Goal: Communication & Community: Participate in discussion

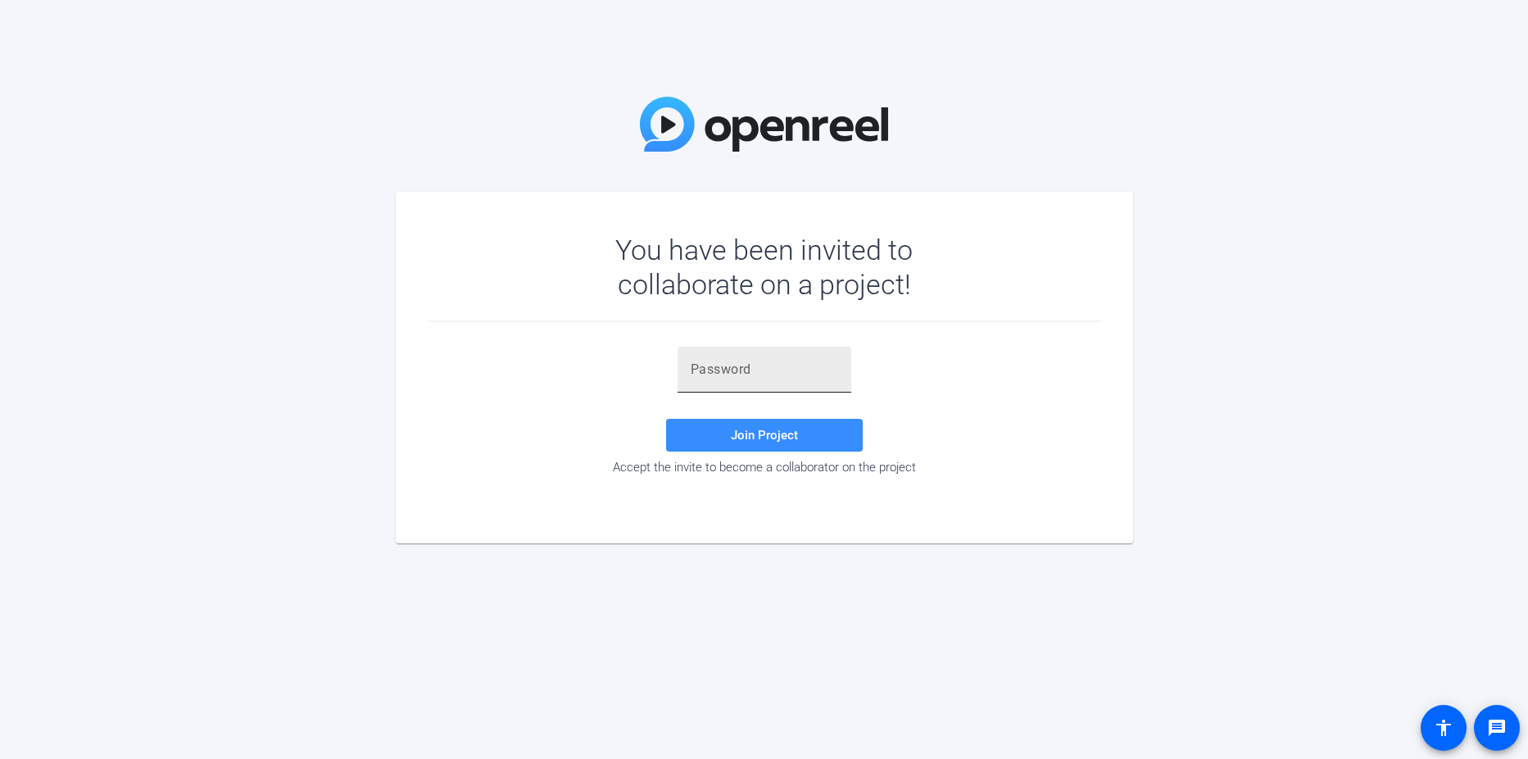
click at [726, 368] on input "text" at bounding box center [764, 370] width 147 height 20
paste input "O&yoMr"
click at [735, 444] on span at bounding box center [764, 434] width 197 height 39
click at [769, 365] on input "O&yoMr" at bounding box center [764, 370] width 147 height 20
type input "O&yoMr"
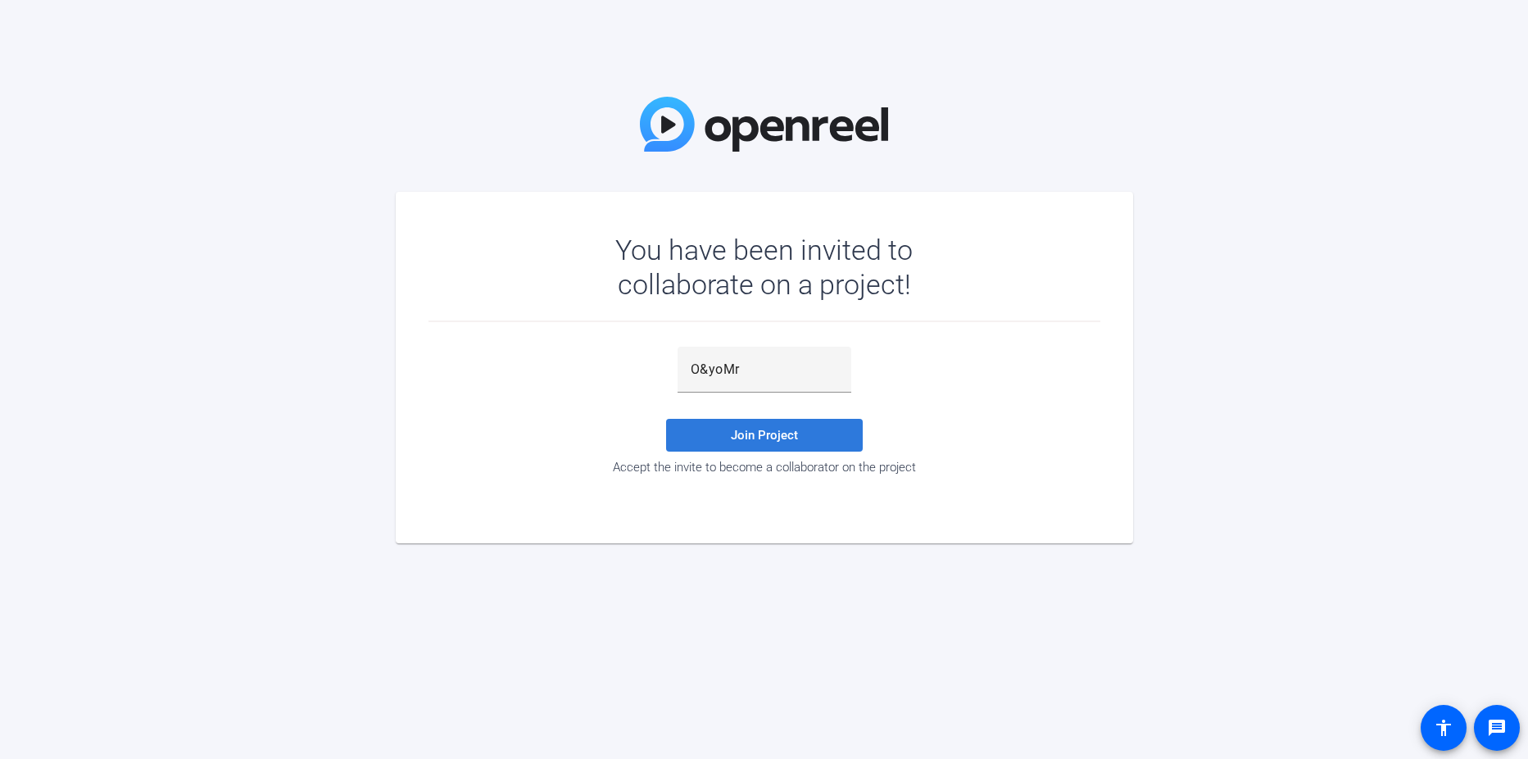
click at [764, 430] on span "Join Project" at bounding box center [764, 435] width 67 height 15
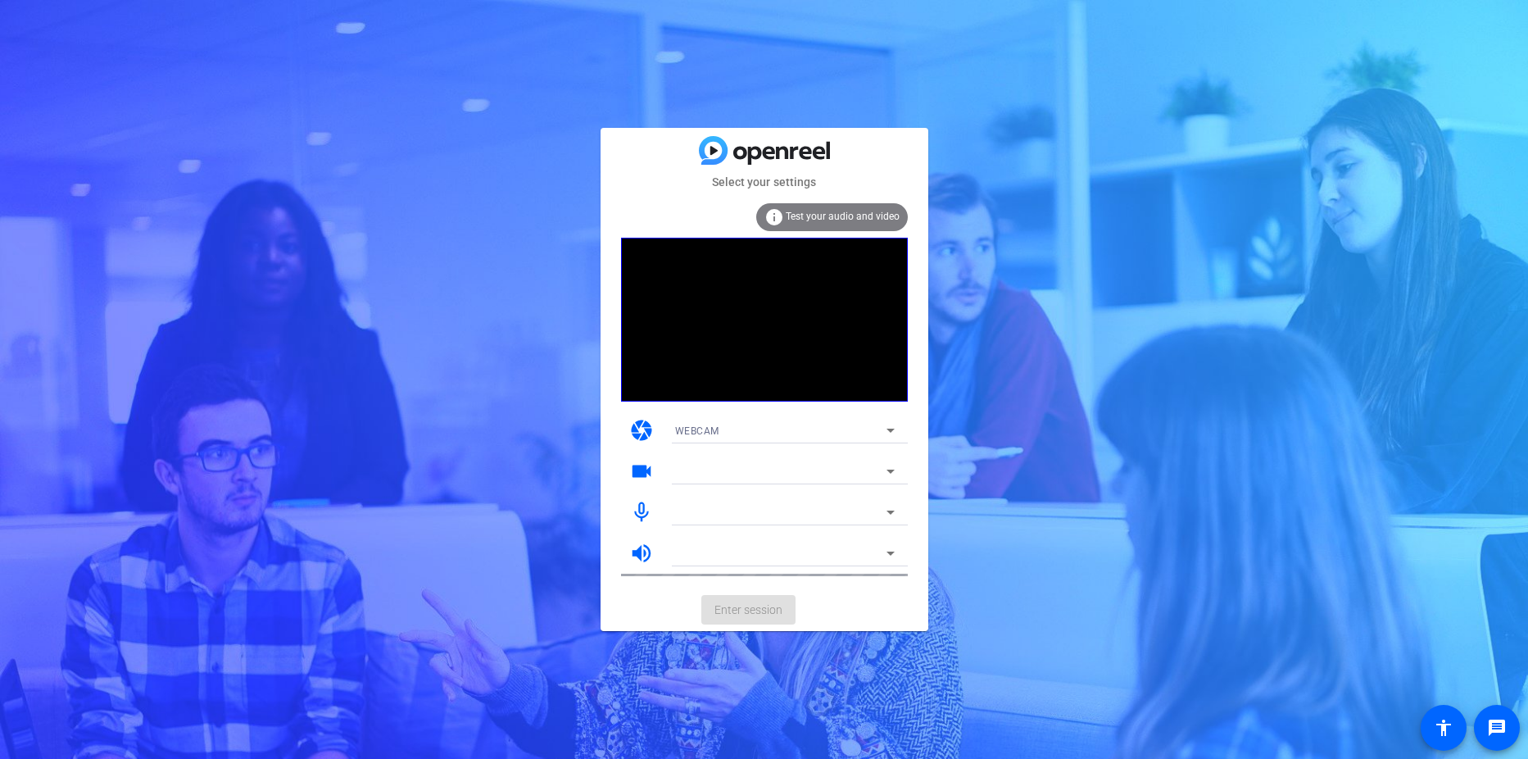
click at [888, 428] on icon at bounding box center [891, 430] width 20 height 20
click at [700, 460] on span "WEBCAM" at bounding box center [696, 463] width 43 height 20
click at [896, 463] on icon at bounding box center [891, 471] width 20 height 20
click at [894, 505] on icon at bounding box center [891, 512] width 20 height 20
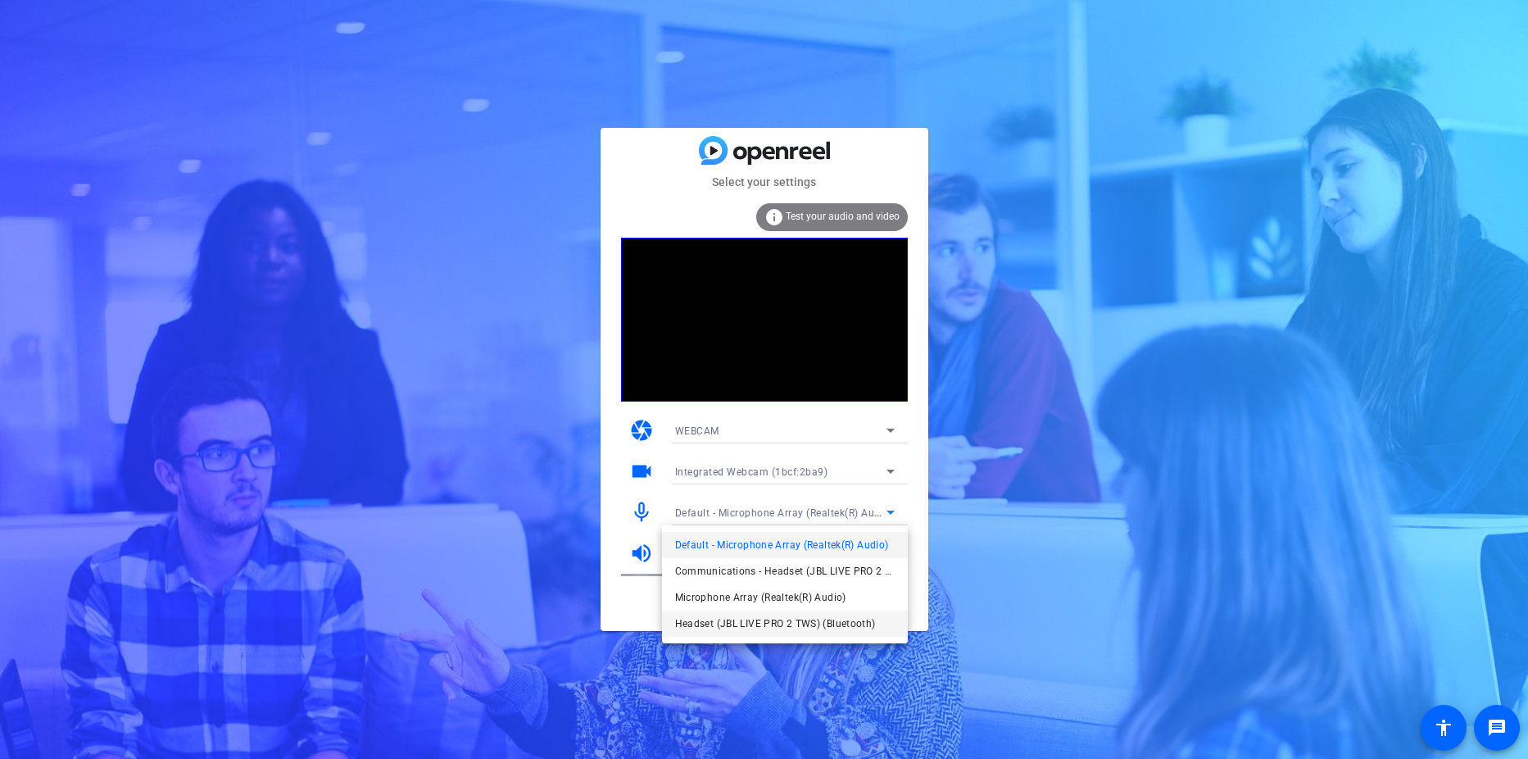
click at [823, 621] on span "Headset (JBL LIVE PRO 2 TWS) (Bluetooth)" at bounding box center [775, 624] width 201 height 20
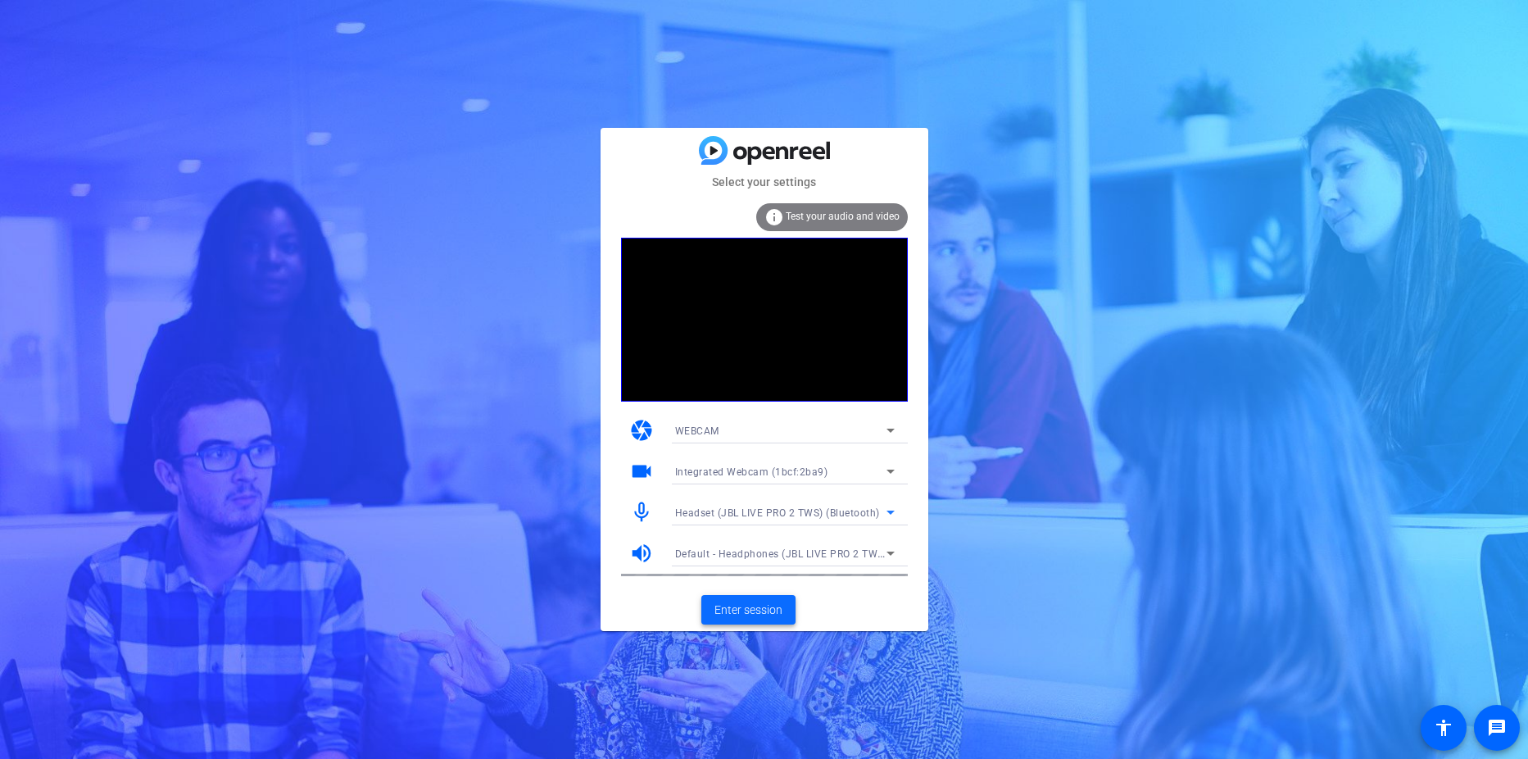
click at [759, 605] on span "Enter session" at bounding box center [748, 609] width 68 height 17
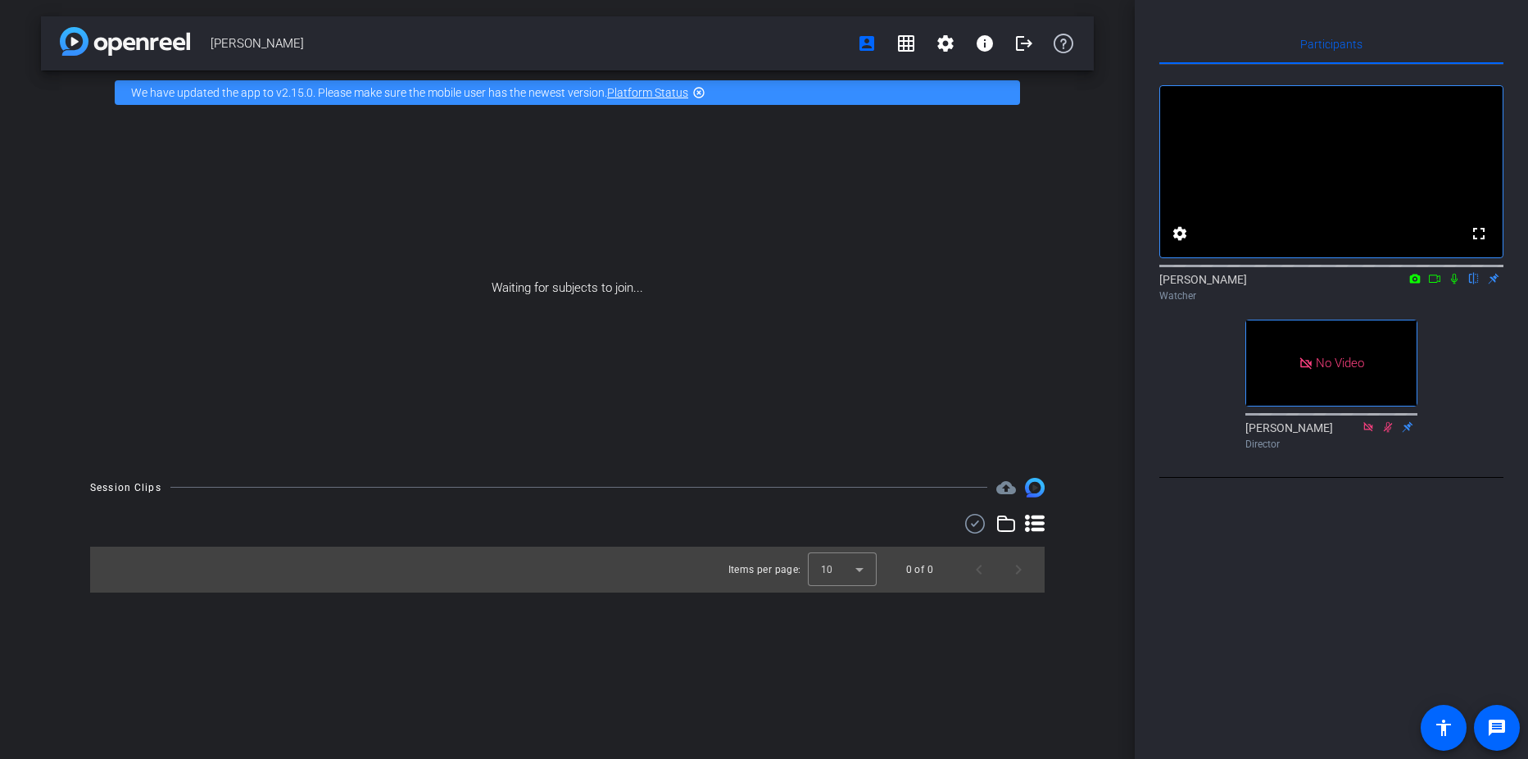
click at [1453, 284] on icon at bounding box center [1454, 278] width 13 height 11
click at [1436, 284] on icon at bounding box center [1434, 278] width 13 height 11
click at [1450, 283] on icon at bounding box center [1453, 278] width 9 height 9
click at [1472, 285] on mat-icon "flip" at bounding box center [1474, 277] width 20 height 15
click at [1179, 243] on mat-icon "settings" at bounding box center [1180, 234] width 20 height 20
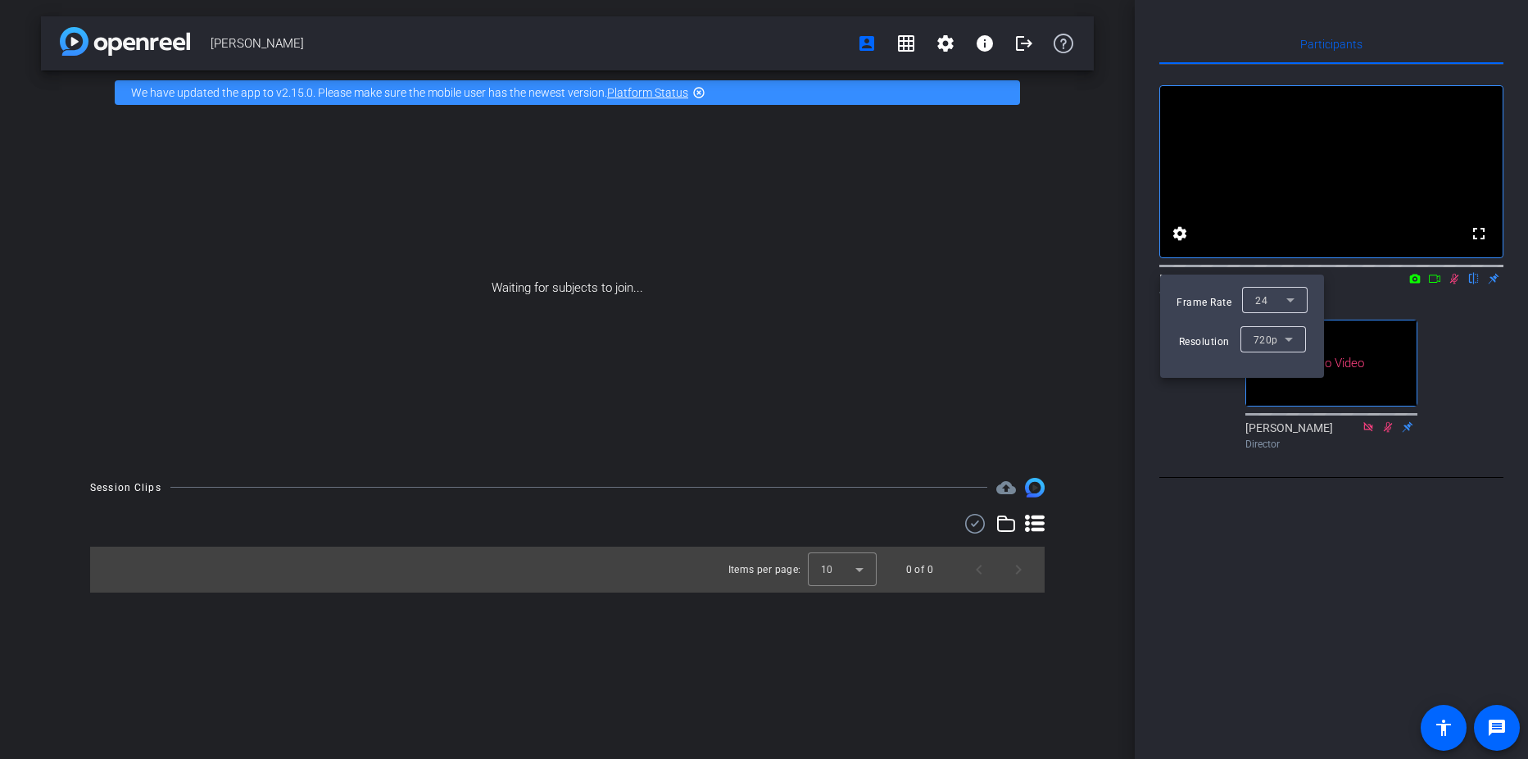
click at [1506, 419] on div at bounding box center [764, 379] width 1528 height 759
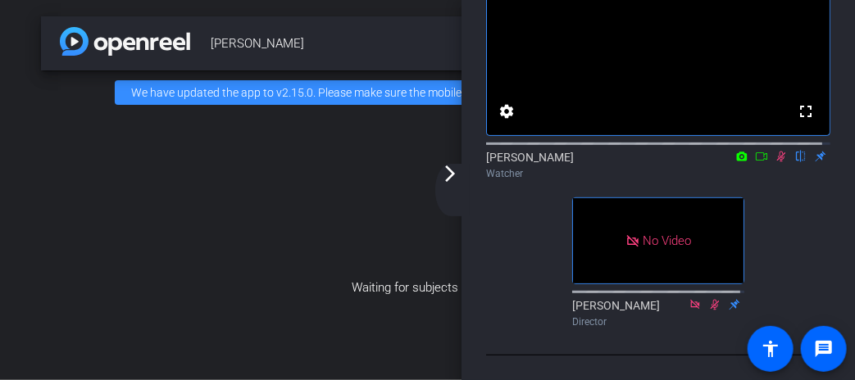
scroll to position [218, 0]
click at [774, 151] on icon at bounding box center [780, 156] width 13 height 11
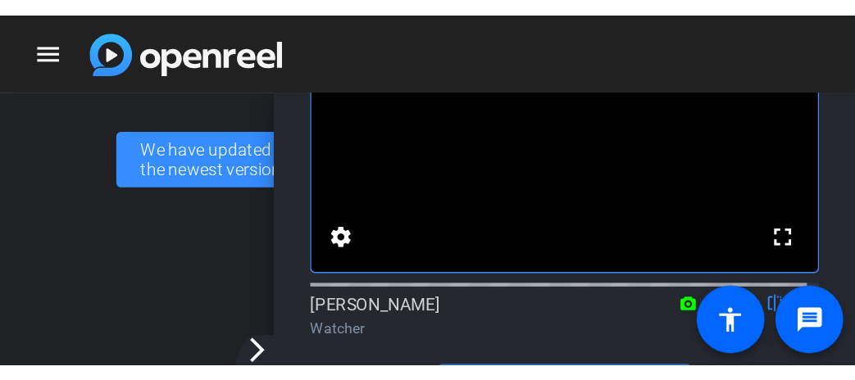
scroll to position [0, 0]
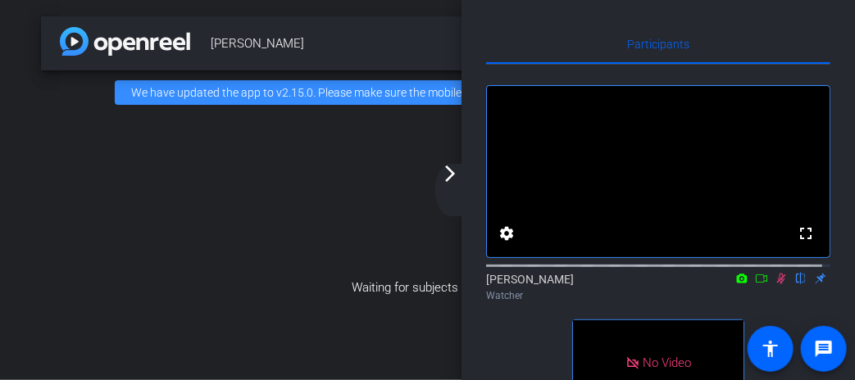
click at [775, 286] on mat-icon at bounding box center [781, 278] width 20 height 15
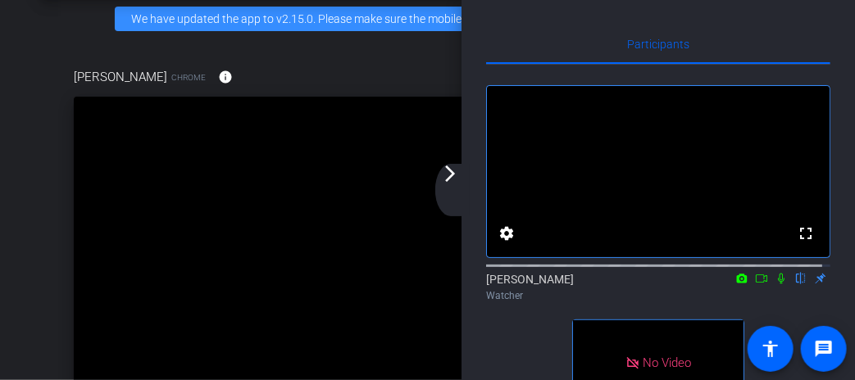
scroll to position [164, 0]
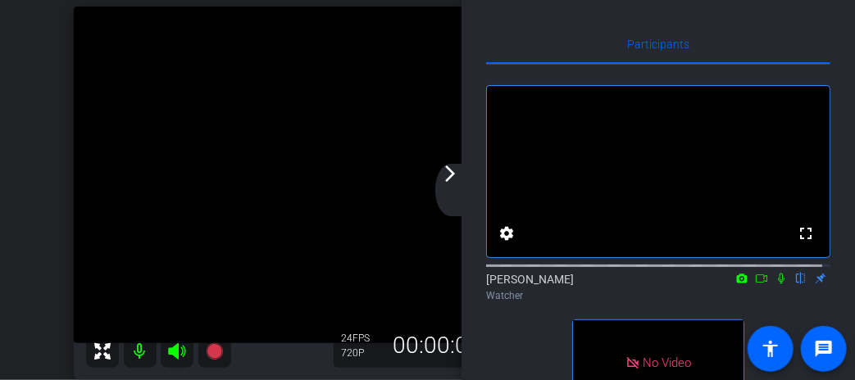
click at [447, 180] on mat-icon "arrow_forward_ios" at bounding box center [450, 174] width 20 height 20
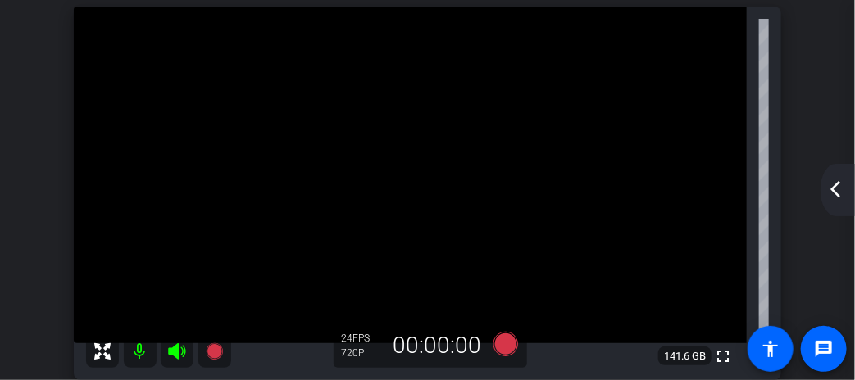
click at [837, 186] on mat-icon "arrow_back_ios_new" at bounding box center [835, 189] width 20 height 20
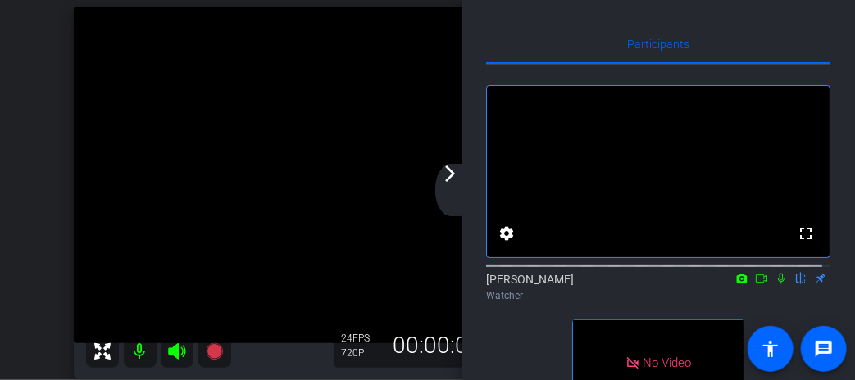
click at [456, 188] on div "arrow_back_ios_new arrow_forward_ios" at bounding box center [452, 190] width 34 height 52
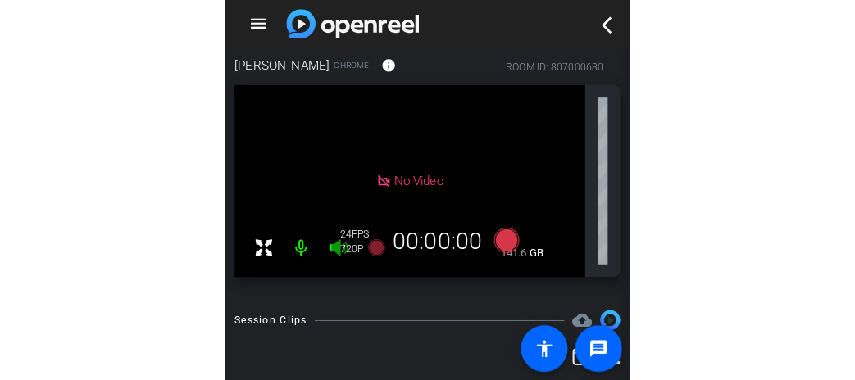
scroll to position [105, 0]
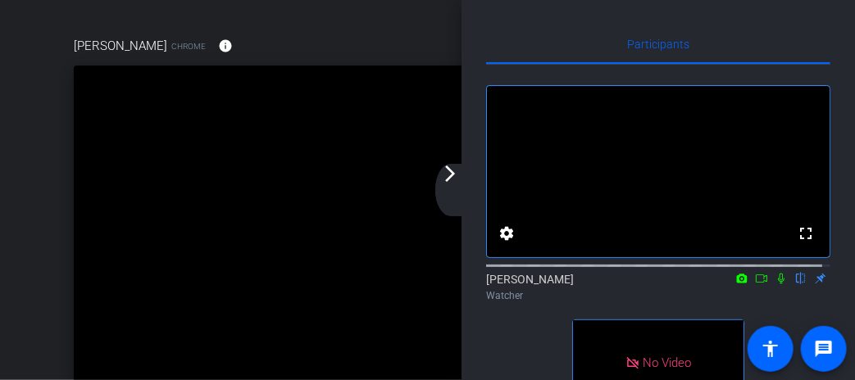
click at [774, 284] on icon at bounding box center [780, 278] width 13 height 11
click at [777, 284] on icon at bounding box center [781, 279] width 9 height 11
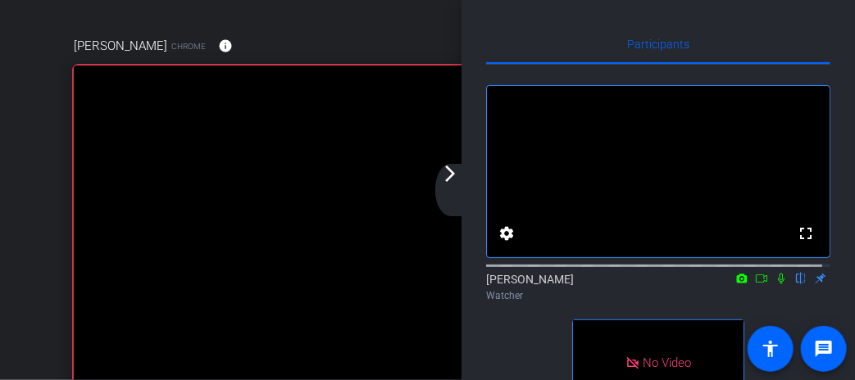
click at [778, 284] on icon at bounding box center [781, 279] width 7 height 11
click at [777, 284] on icon at bounding box center [781, 279] width 9 height 11
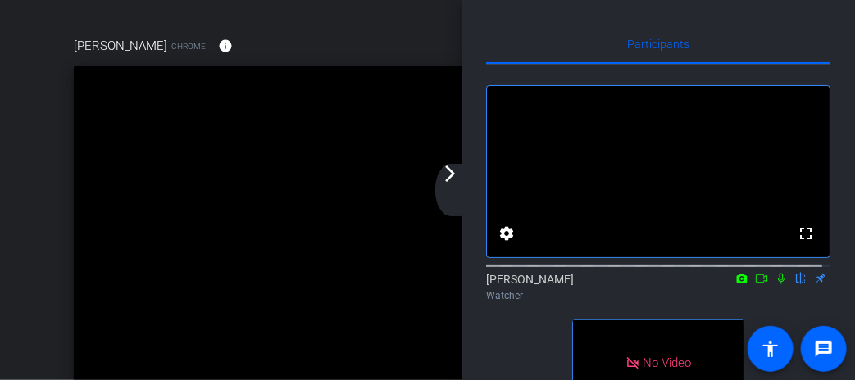
click at [454, 172] on mat-icon "arrow_forward_ios" at bounding box center [450, 174] width 20 height 20
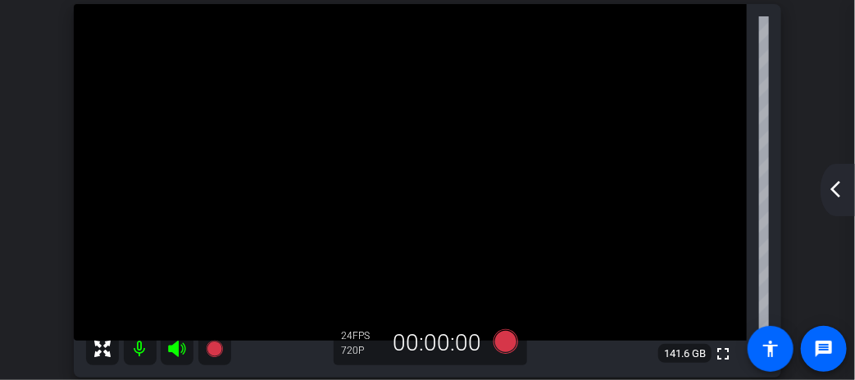
scroll to position [187, 0]
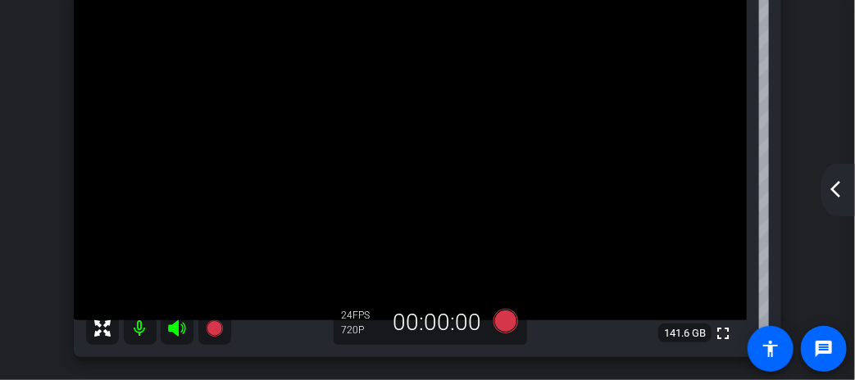
click at [840, 192] on mat-icon "arrow_back_ios_new" at bounding box center [835, 189] width 20 height 20
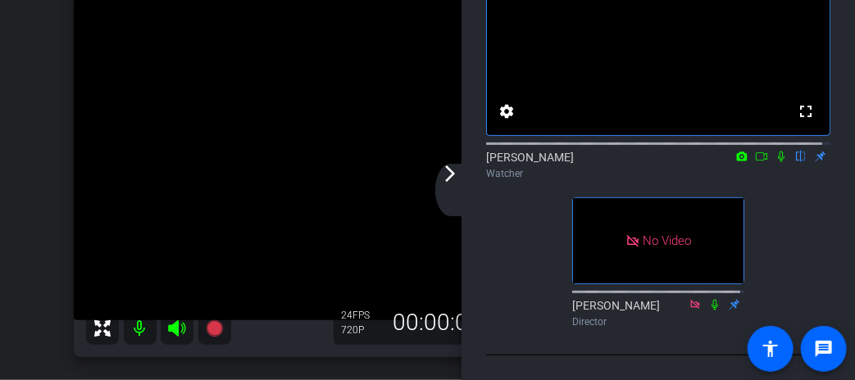
scroll to position [218, 0]
click at [450, 184] on div "arrow_back_ios_new arrow_forward_ios" at bounding box center [452, 190] width 34 height 52
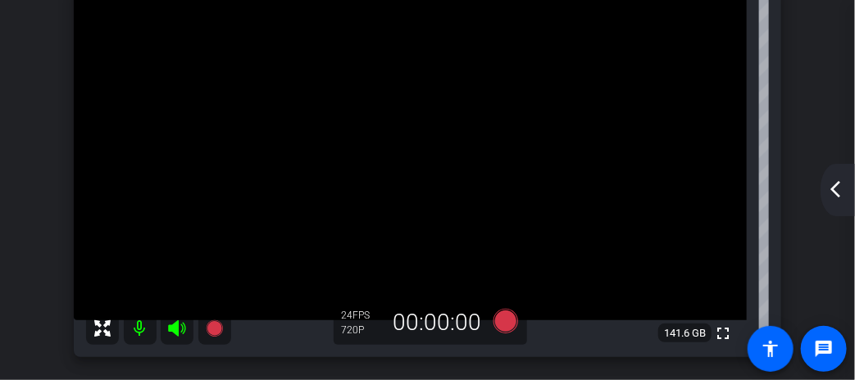
scroll to position [0, 0]
click at [831, 193] on mat-icon "arrow_back_ios_new" at bounding box center [835, 189] width 20 height 20
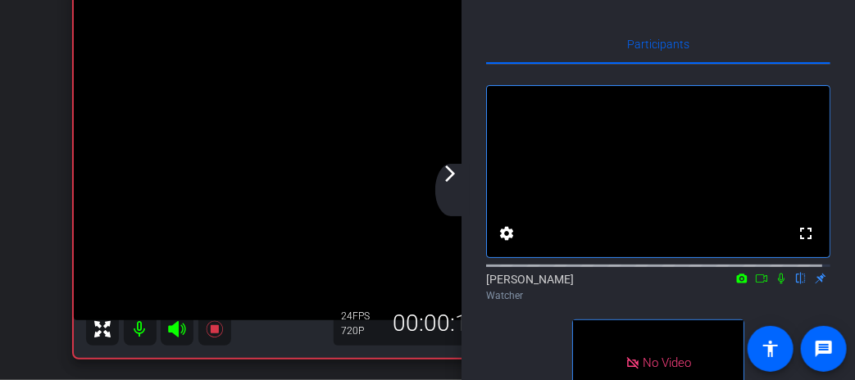
click at [778, 284] on icon at bounding box center [781, 279] width 7 height 11
click at [777, 284] on icon at bounding box center [781, 279] width 9 height 11
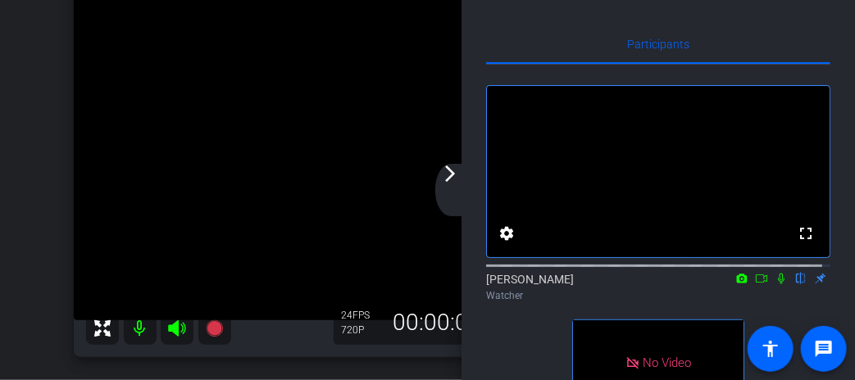
click at [456, 179] on mat-icon "arrow_forward_ios" at bounding box center [450, 174] width 20 height 20
